Goal: Task Accomplishment & Management: Complete application form

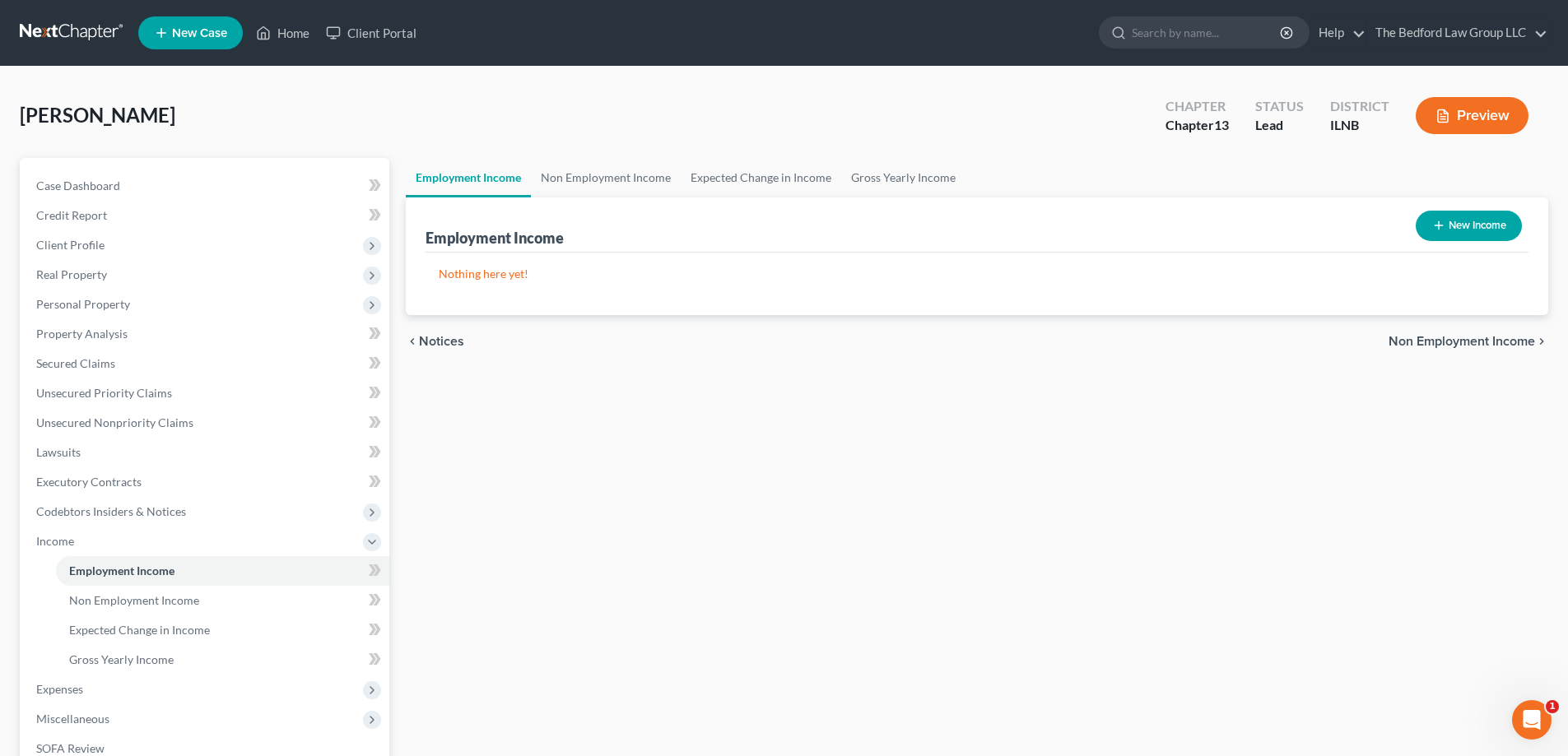
click at [68, 28] on link at bounding box center [72, 32] width 105 height 30
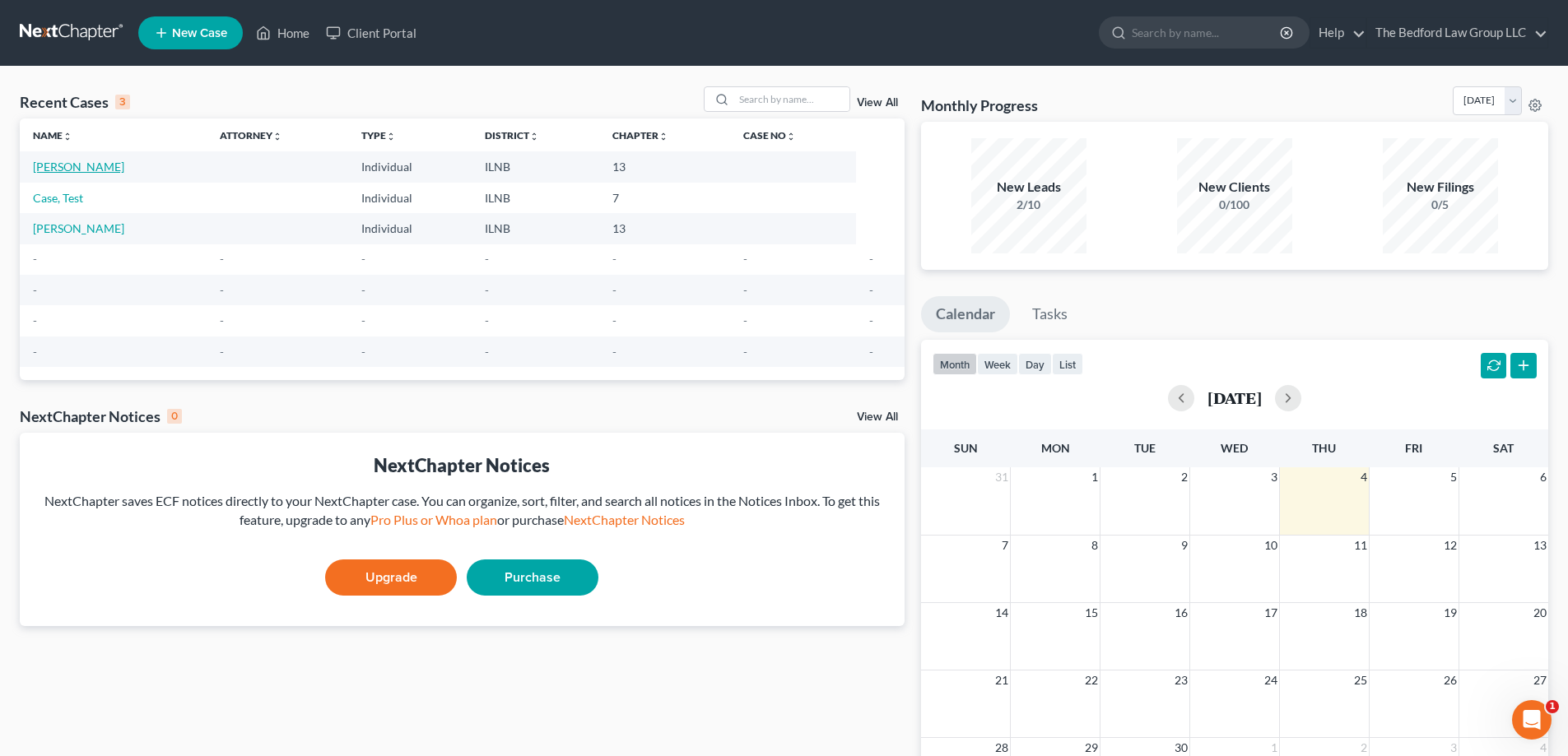
click at [69, 163] on link "[PERSON_NAME]" at bounding box center [79, 166] width 92 height 14
select select "10"
select select "6"
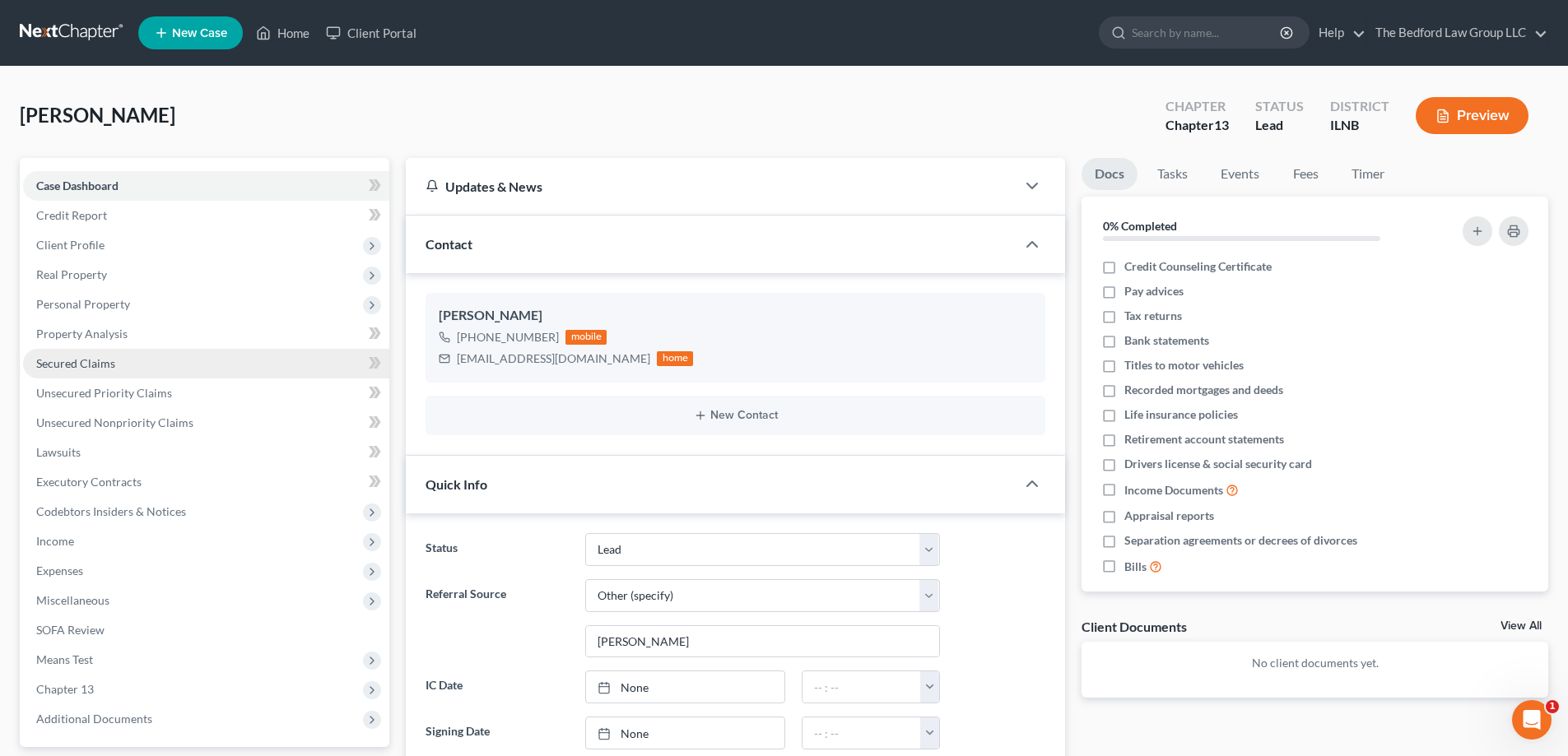
click at [106, 369] on span "Secured Claims" at bounding box center [76, 363] width 79 height 14
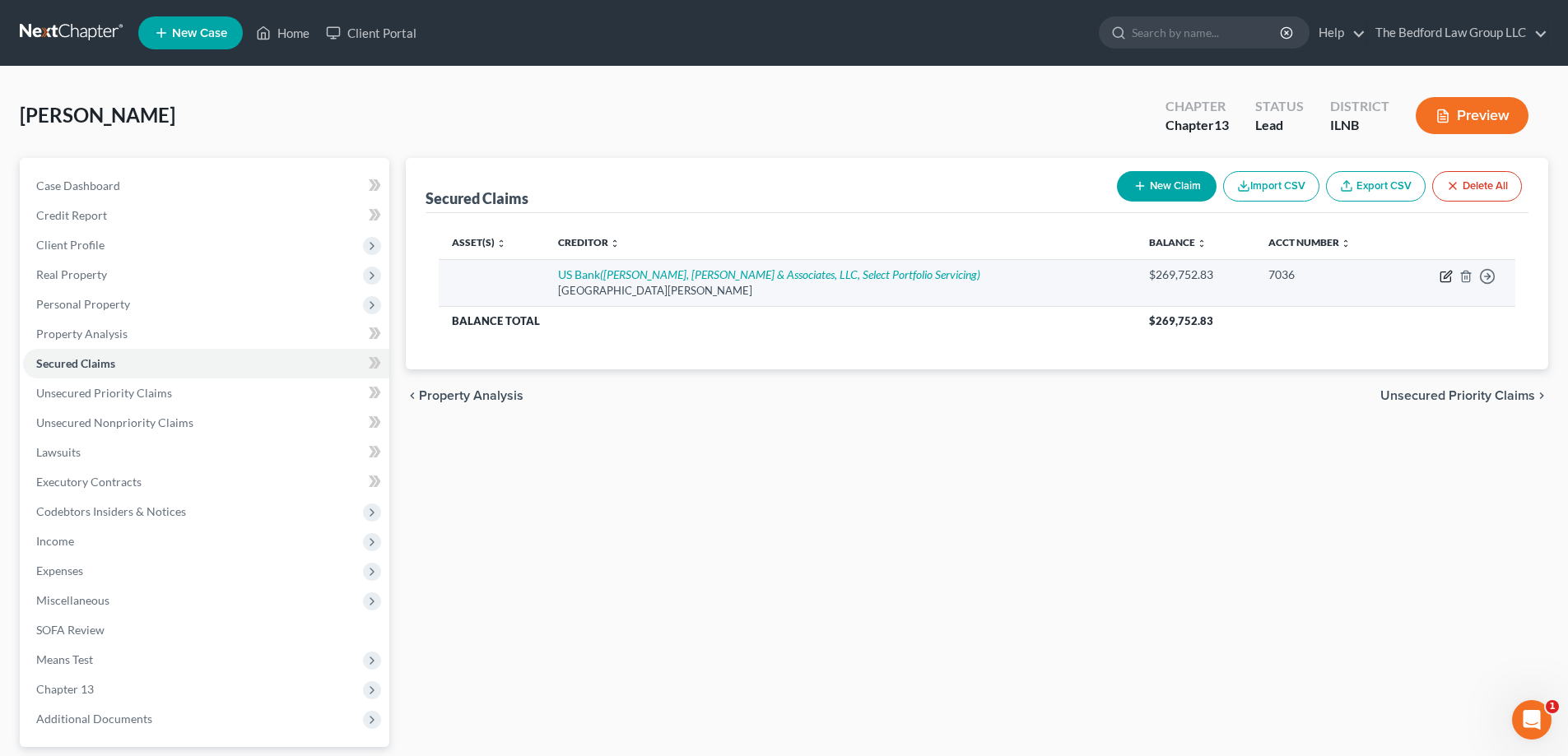
click at [1447, 277] on icon "button" at bounding box center [1447, 274] width 8 height 8
select select "24"
select select "0"
select select "1"
select select "0"
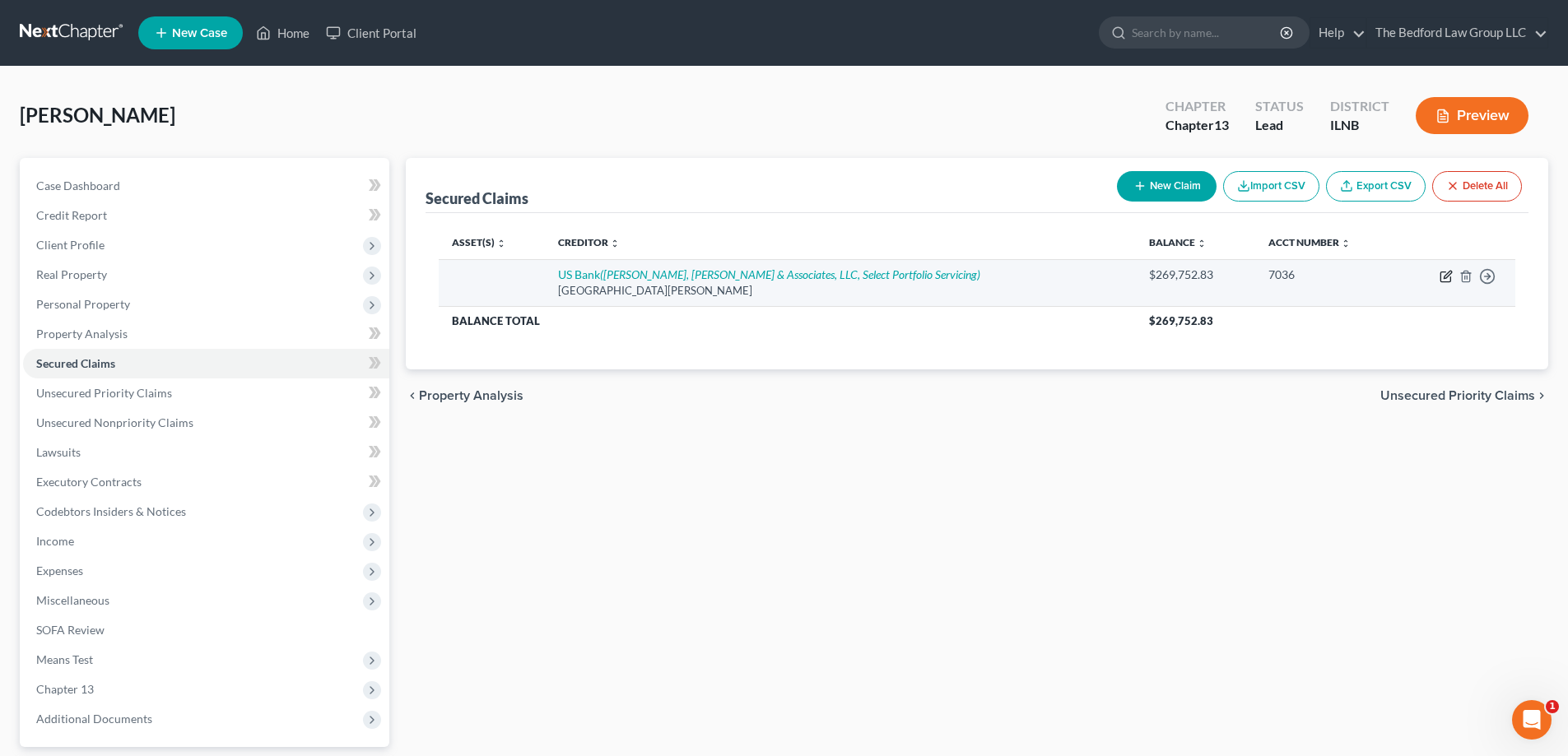
select select "0"
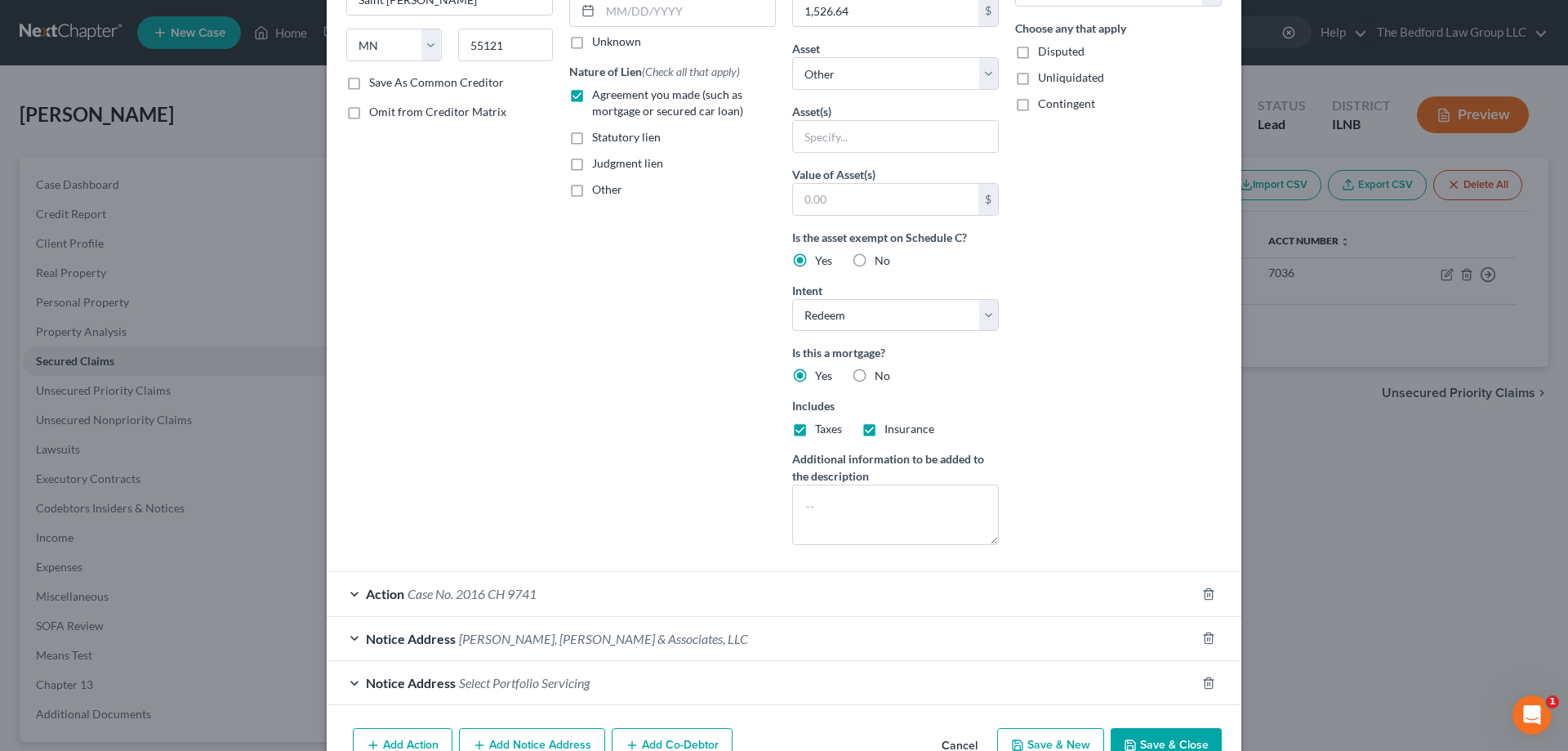
scroll to position [303, 0]
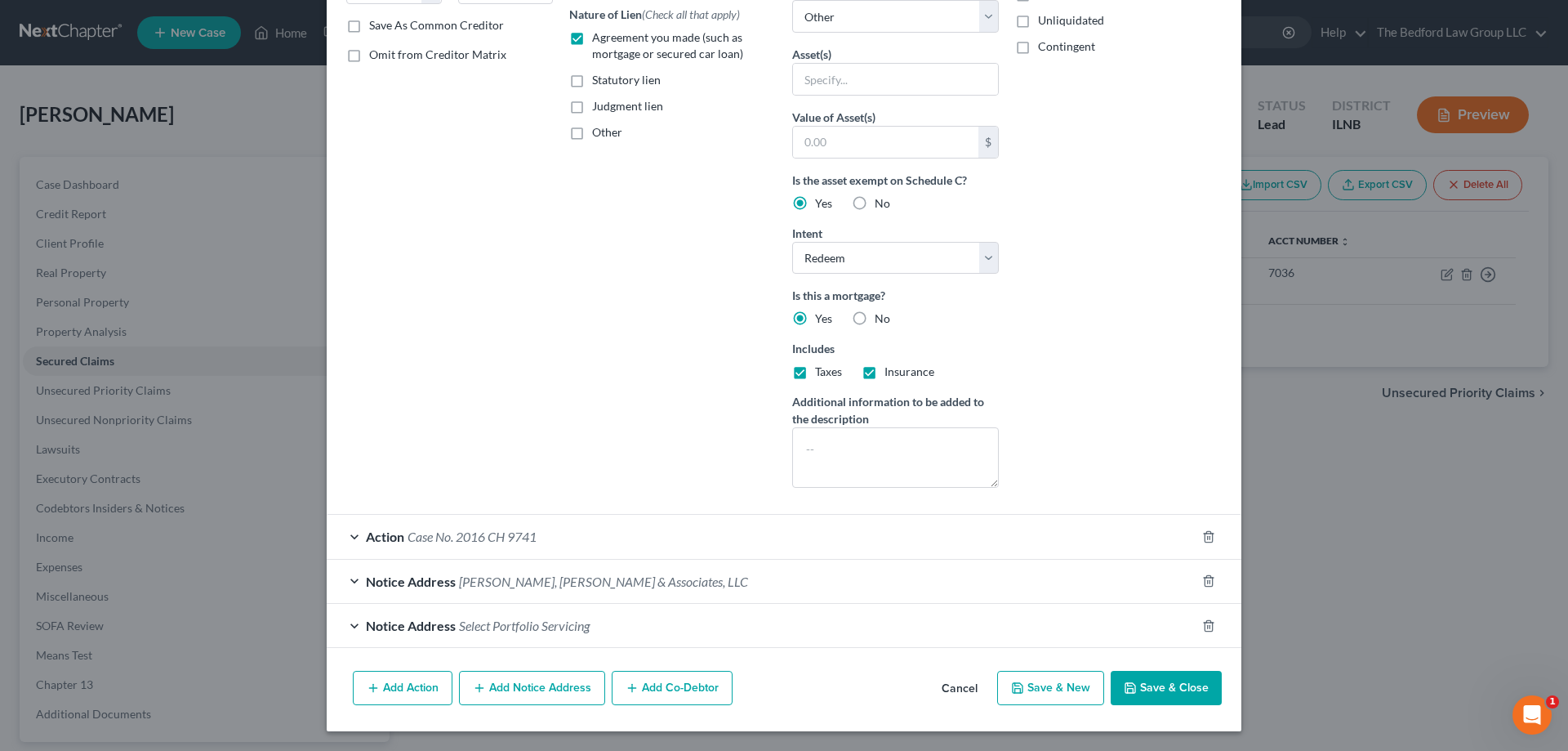
click at [763, 587] on div "Notice Address [PERSON_NAME], [PERSON_NAME] & Associates, LLC" at bounding box center [762, 581] width 870 height 43
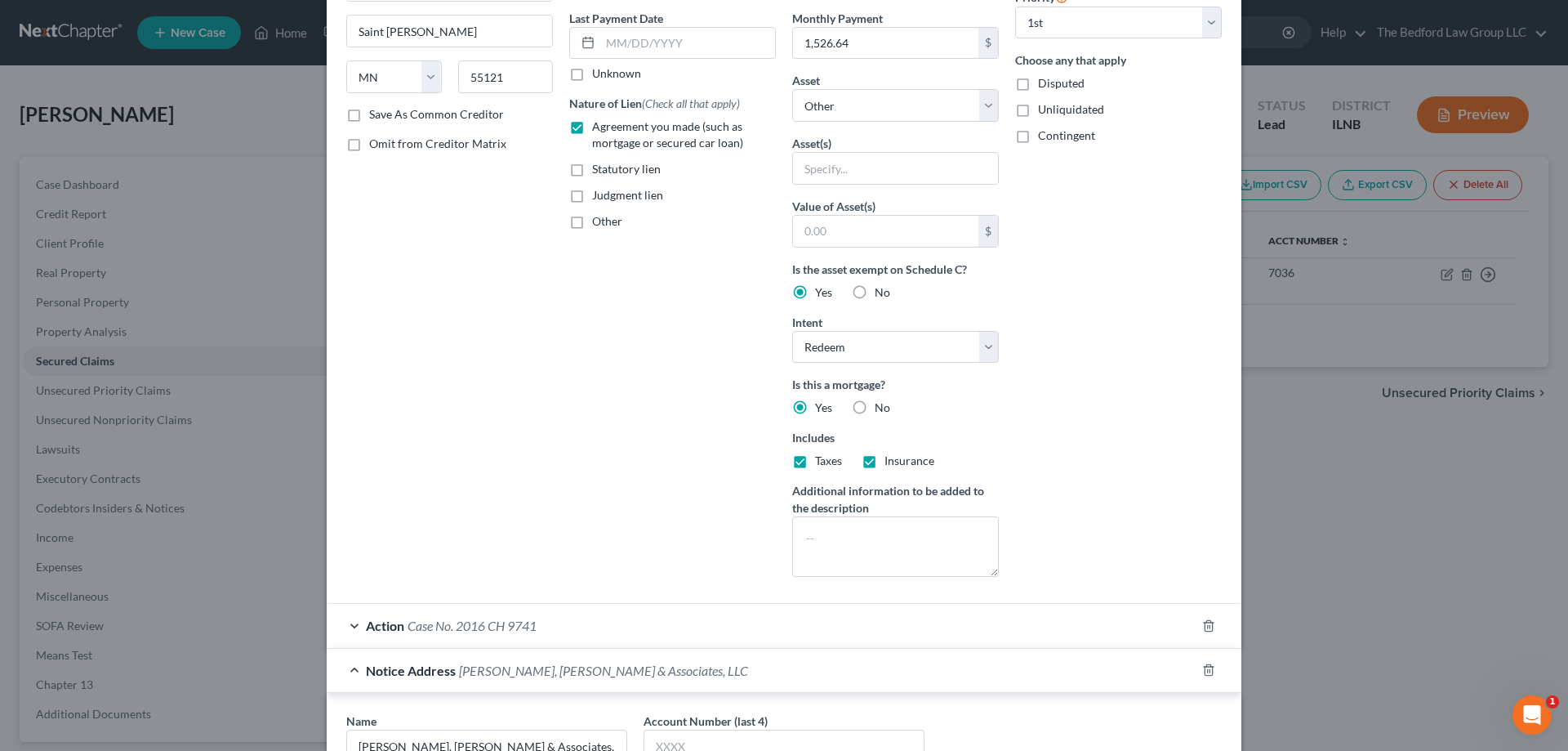
scroll to position [0, 0]
